Goal: Communication & Community: Answer question/provide support

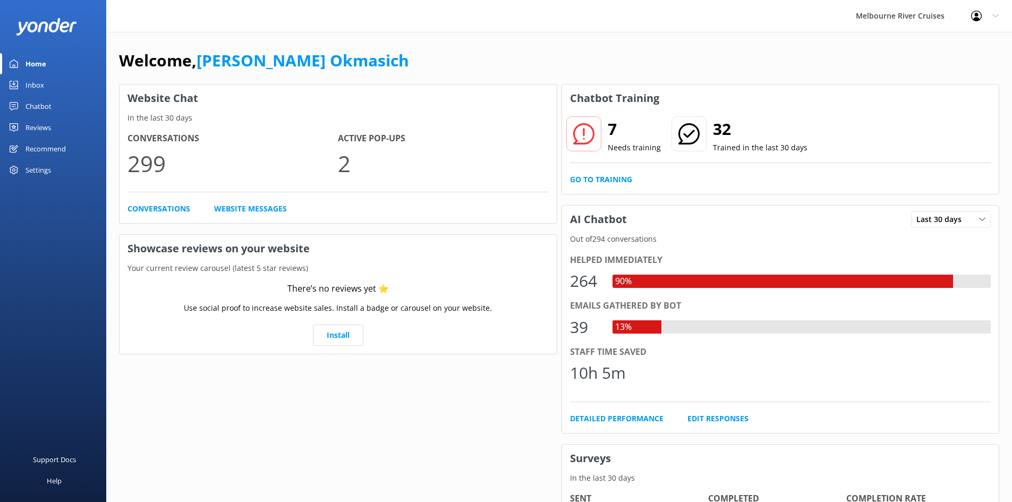
click at [46, 81] on link "Inbox" at bounding box center [53, 84] width 106 height 21
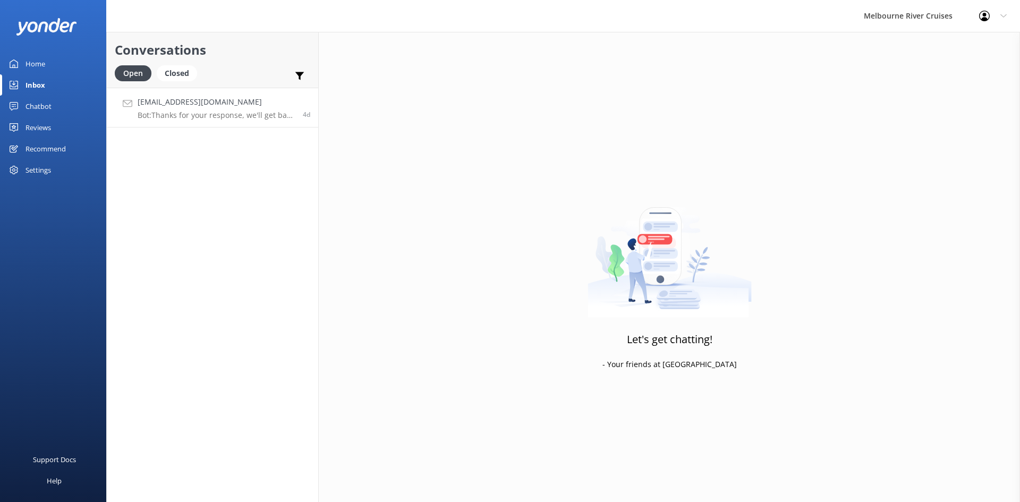
click at [235, 106] on h4 "[EMAIL_ADDRESS][DOMAIN_NAME]" at bounding box center [216, 102] width 157 height 12
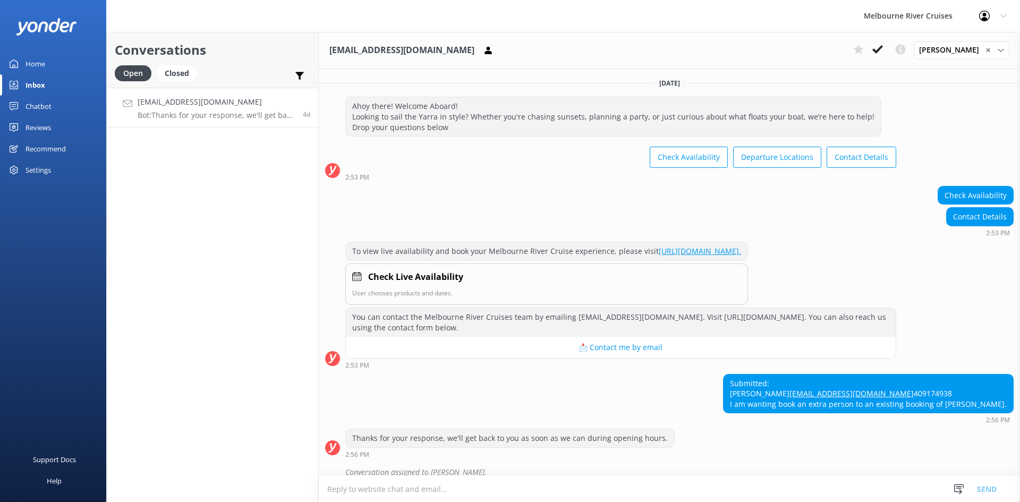
click at [44, 64] on div "Home" at bounding box center [35, 63] width 20 height 21
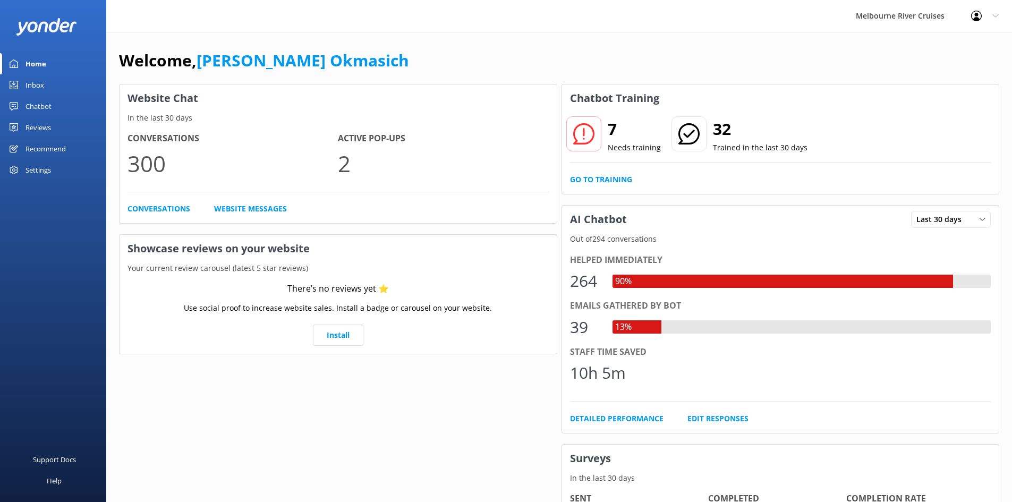
click at [37, 80] on div "Inbox" at bounding box center [34, 84] width 19 height 21
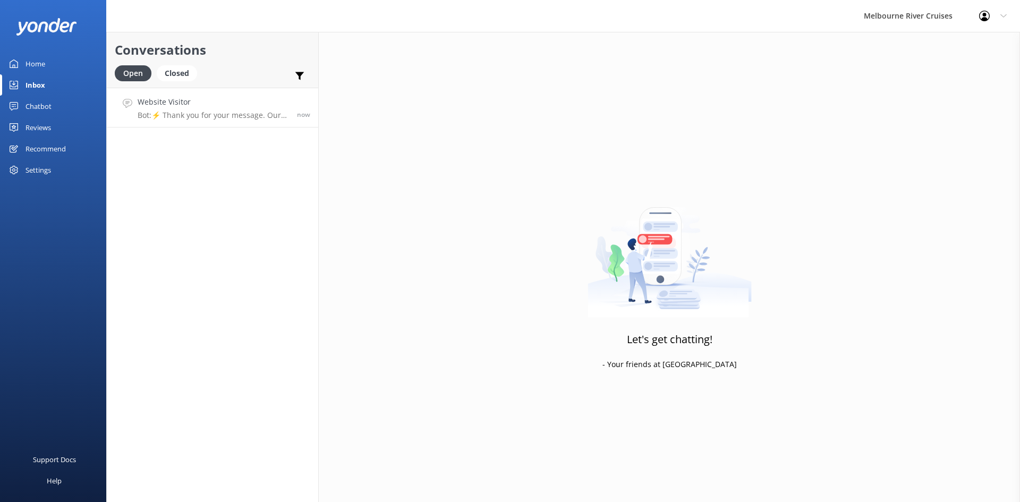
click at [242, 105] on h4 "Website Visitor" at bounding box center [213, 102] width 151 height 12
